Goal: Information Seeking & Learning: Find specific fact

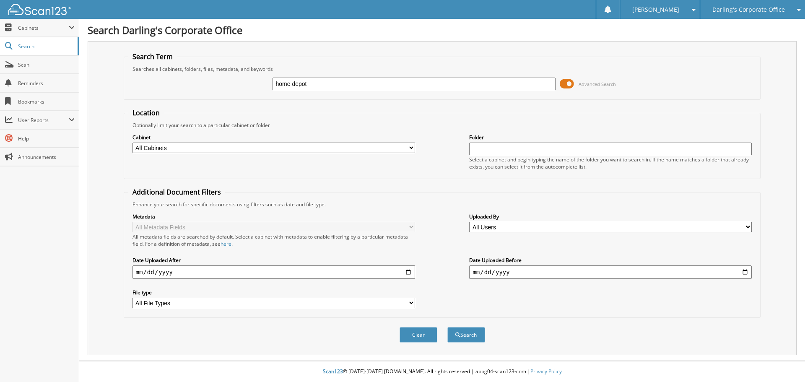
type input "home depot"
click at [447, 327] on button "Search" at bounding box center [466, 335] width 38 height 16
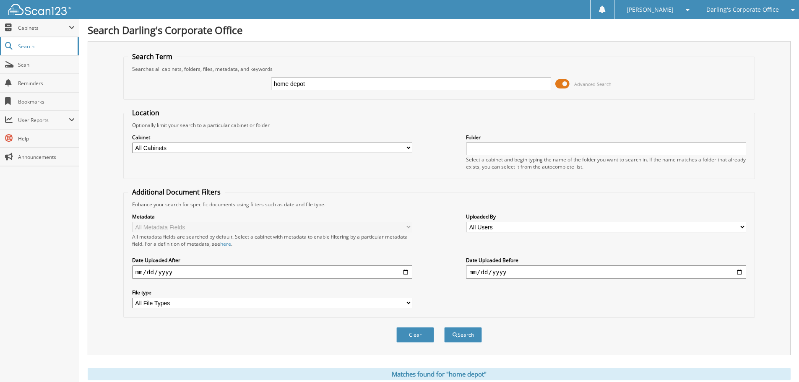
click at [31, 44] on span "Search" at bounding box center [45, 46] width 55 height 7
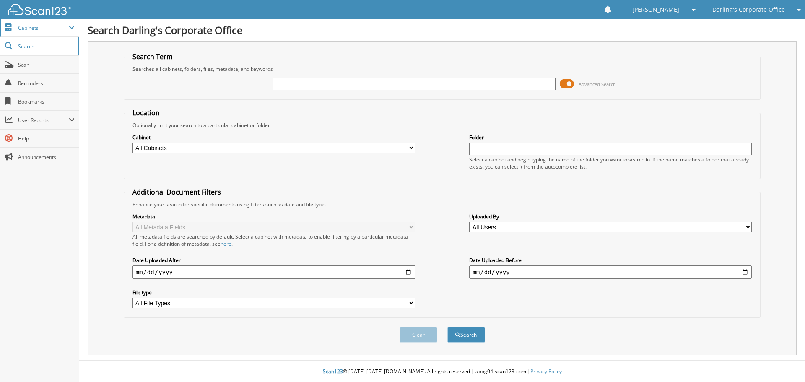
click at [35, 27] on span "Cabinets" at bounding box center [43, 27] width 51 height 7
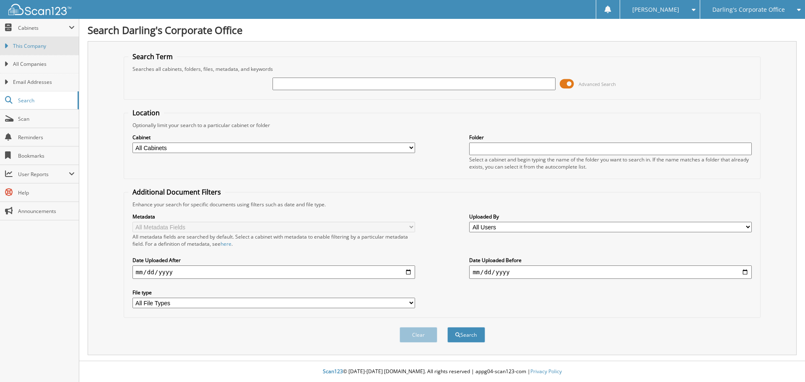
click at [39, 47] on span "This Company" at bounding box center [44, 46] width 62 height 8
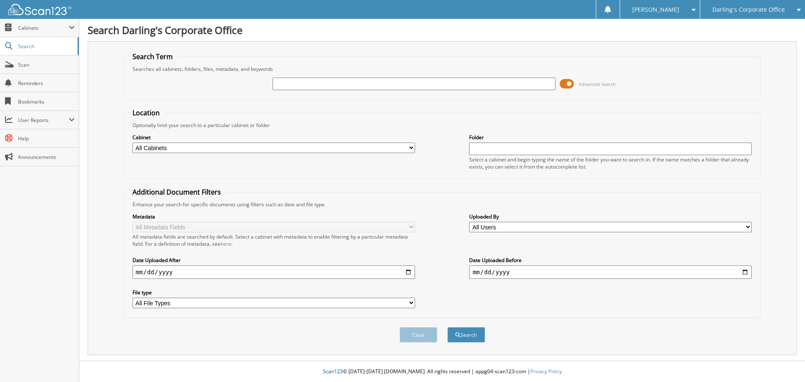
drag, startPoint x: 413, startPoint y: 148, endPoint x: 406, endPoint y: 148, distance: 7.1
click at [413, 148] on select "All Cabinets ACCOUNTS PAYABLE AFTERMARKET SOLD O/S A DEAL CANCELLATIONS CAR DEA…" at bounding box center [274, 148] width 283 height 10
select select "36251"
click at [133, 143] on select "All Cabinets ACCOUNTS PAYABLE AFTERMARKET SOLD O/S A DEAL CANCELLATIONS CAR DEA…" at bounding box center [274, 148] width 283 height 10
click at [306, 85] on input "text" at bounding box center [414, 84] width 283 height 13
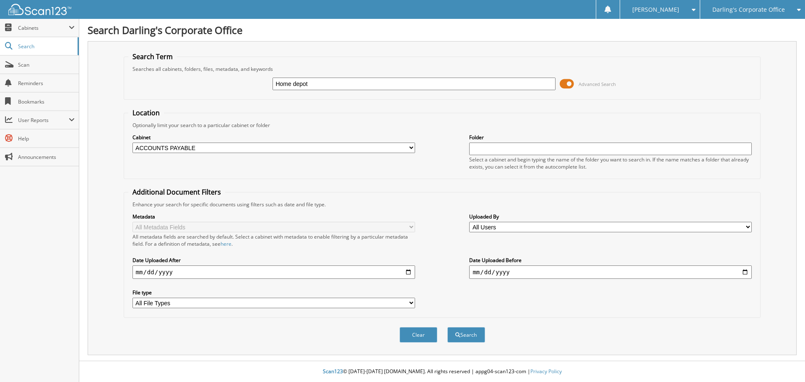
type input "Home depot"
click at [447, 327] on button "Search" at bounding box center [466, 335] width 38 height 16
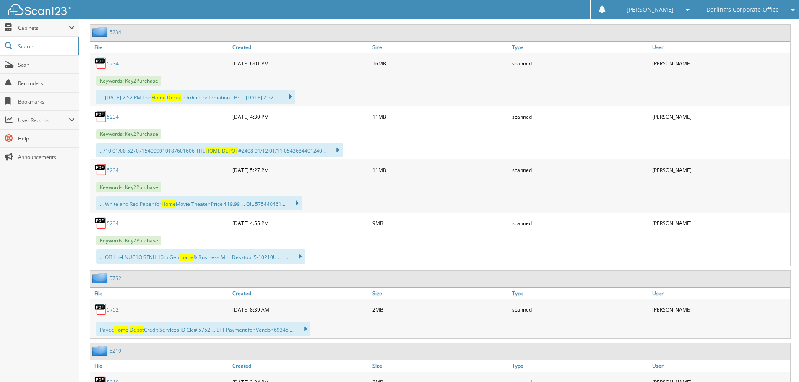
scroll to position [503, 0]
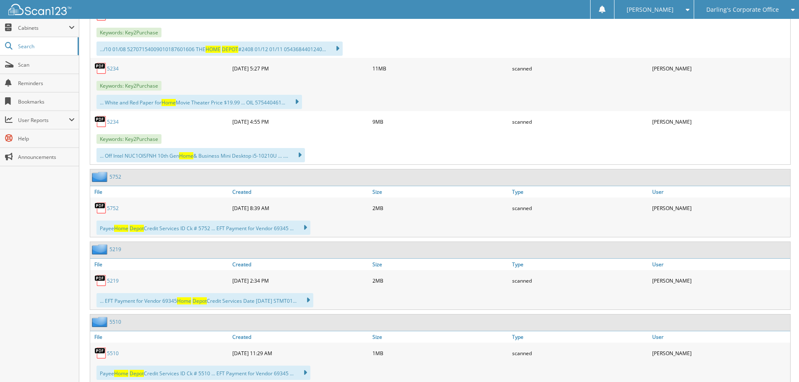
click at [114, 211] on link "5752" at bounding box center [113, 208] width 12 height 7
